Goal: Task Accomplishment & Management: Manage account settings

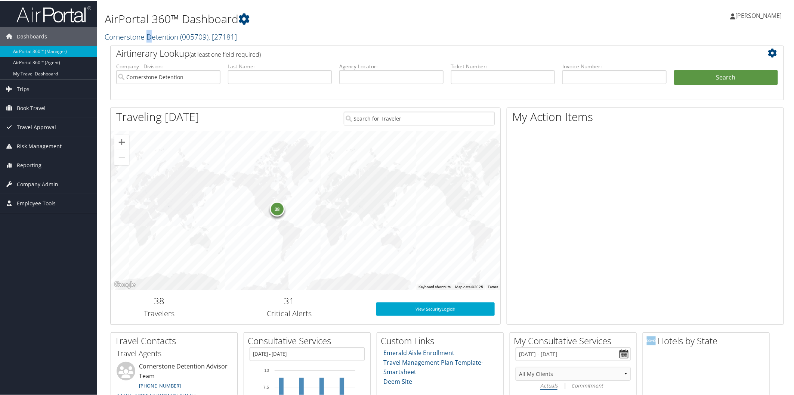
click at [151, 37] on link "Cornerstone Detention ( 005709 ) , [ 27181 ]" at bounding box center [171, 36] width 132 height 10
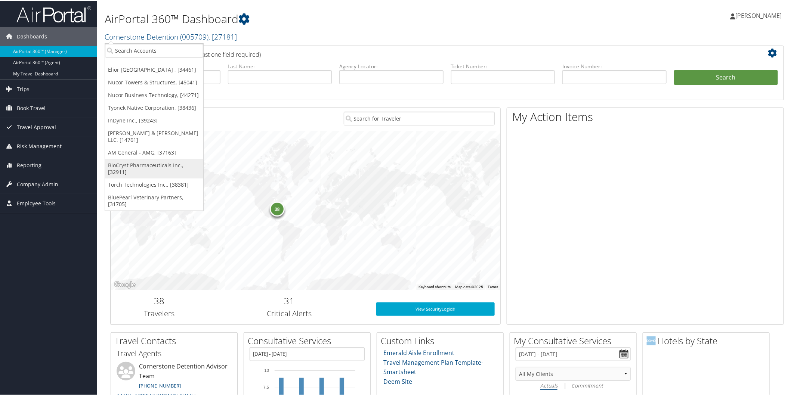
click at [142, 158] on link "BioCryst Pharmaceuticals Inc., [32911]" at bounding box center [154, 167] width 98 height 19
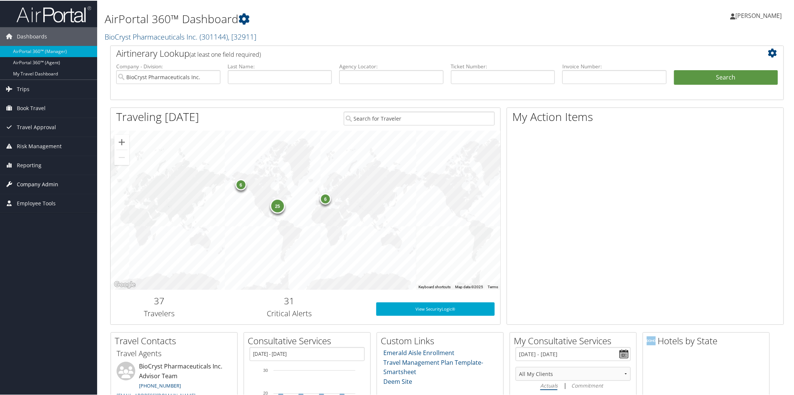
click at [52, 180] on span "Company Admin" at bounding box center [37, 184] width 41 height 19
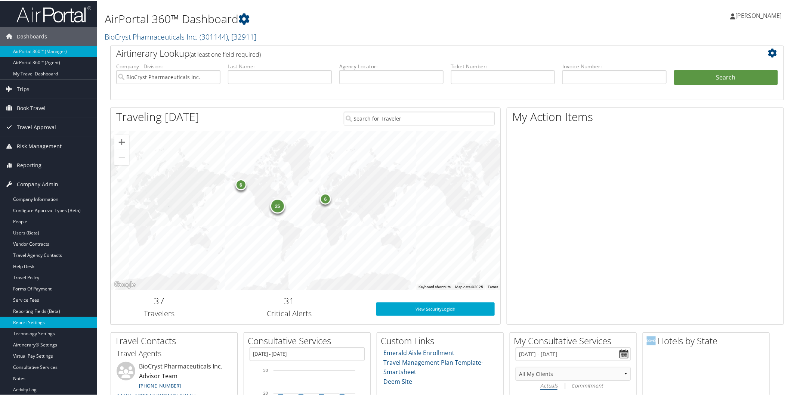
click at [29, 320] on link "Report Settings" at bounding box center [48, 322] width 97 height 11
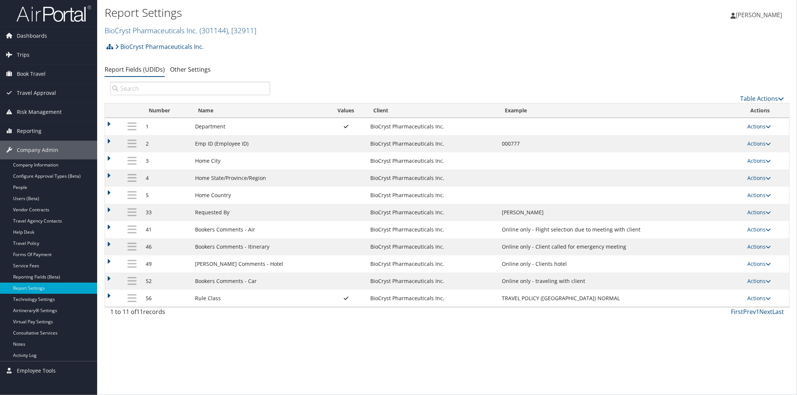
click at [770, 125] on icon at bounding box center [768, 126] width 5 height 5
click at [736, 136] on link "Update Report Field Values" at bounding box center [730, 138] width 81 height 13
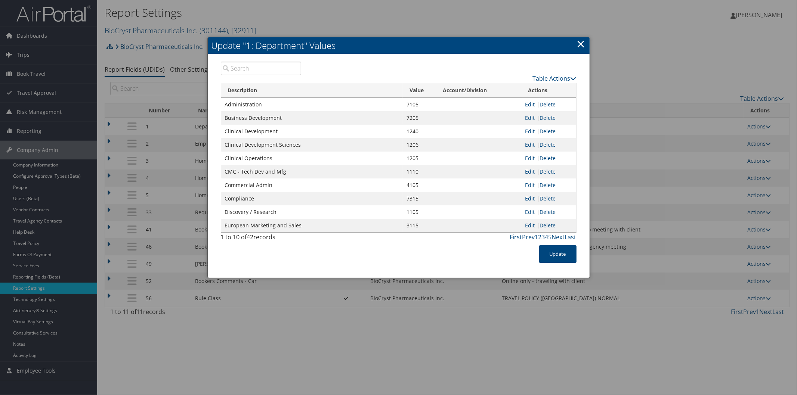
click at [581, 43] on link "×" at bounding box center [581, 43] width 9 height 15
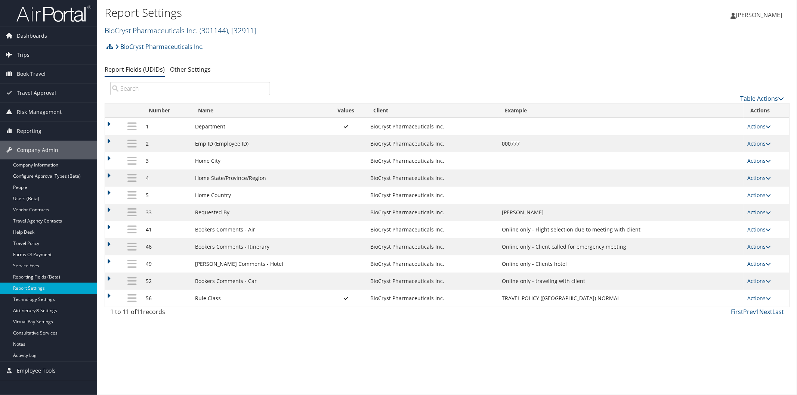
click at [144, 28] on link "BioCryst Pharmaceuticals Inc. ( 301144 ) , [ 32911 ]" at bounding box center [181, 30] width 152 height 10
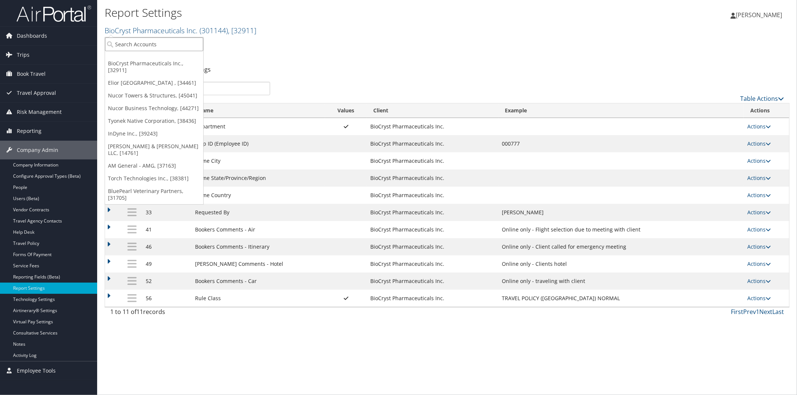
click at [153, 41] on input "search" at bounding box center [154, 44] width 98 height 14
type input "s3"
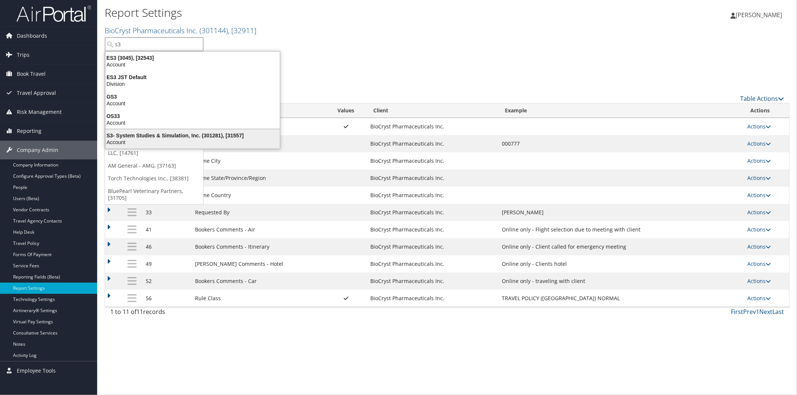
click at [152, 135] on div "S3- System Studies & Simulation, Inc. (301281), [31557]" at bounding box center [192, 135] width 183 height 7
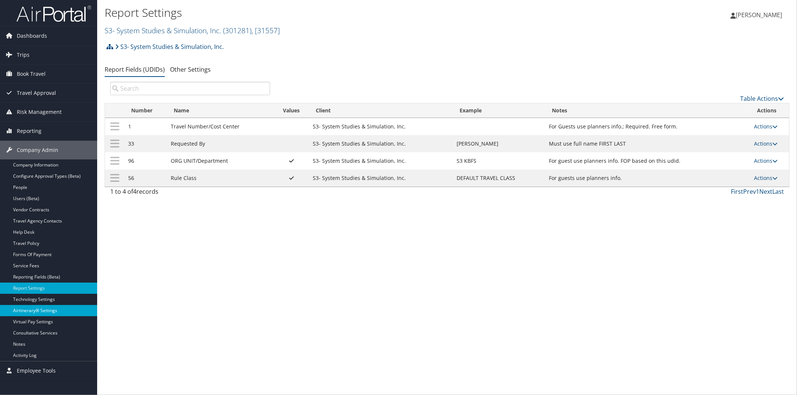
click at [34, 312] on link "Airtinerary® Settings" at bounding box center [48, 310] width 97 height 11
